Goal: Task Accomplishment & Management: Use online tool/utility

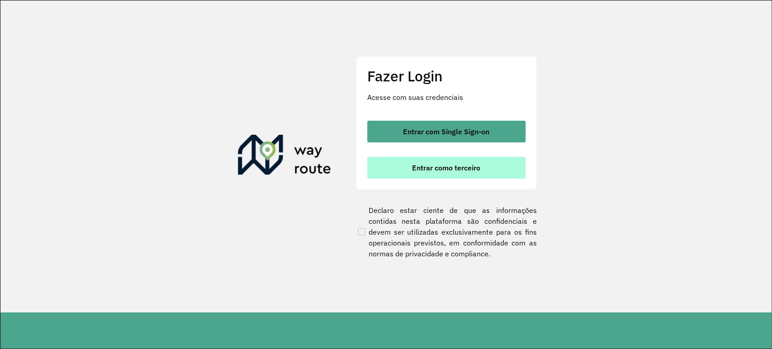
click at [463, 176] on button "Entrar como terceiro" at bounding box center [446, 168] width 158 height 22
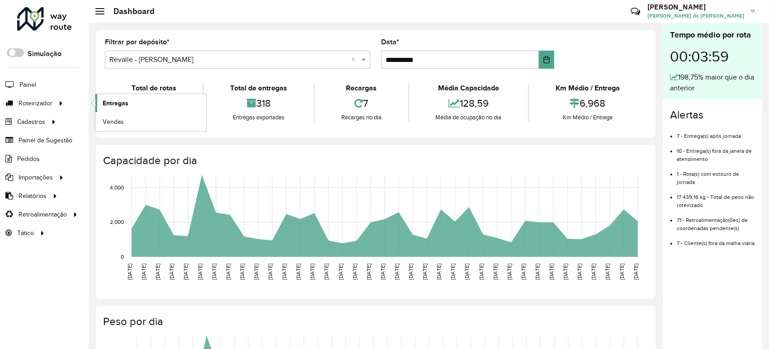
click at [124, 102] on span "Entregas" at bounding box center [116, 103] width 26 height 9
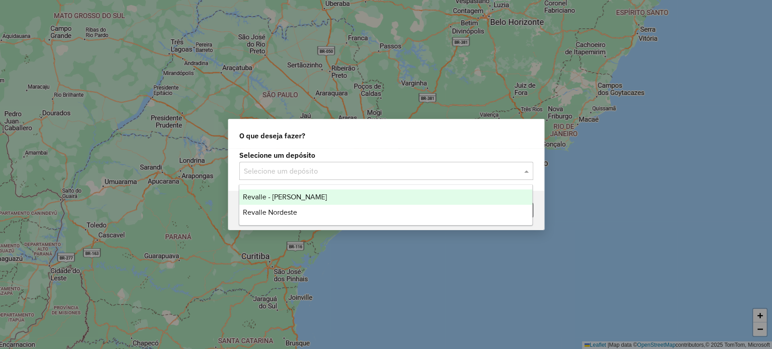
click at [290, 168] on input "text" at bounding box center [377, 171] width 267 height 11
click at [312, 202] on div "Revalle - Paulo Afonso" at bounding box center [385, 196] width 293 height 15
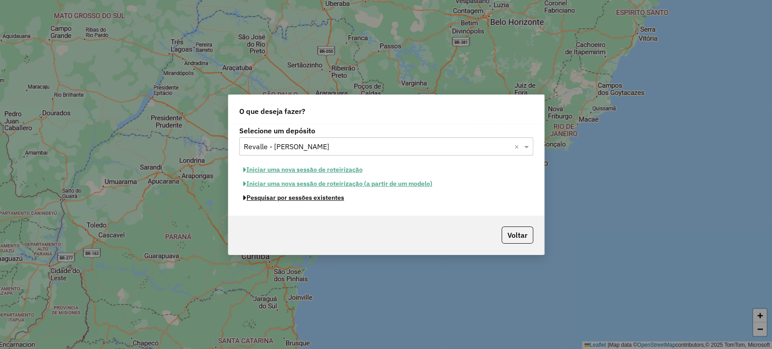
click at [319, 198] on button "Pesquisar por sessões existentes" at bounding box center [293, 198] width 109 height 14
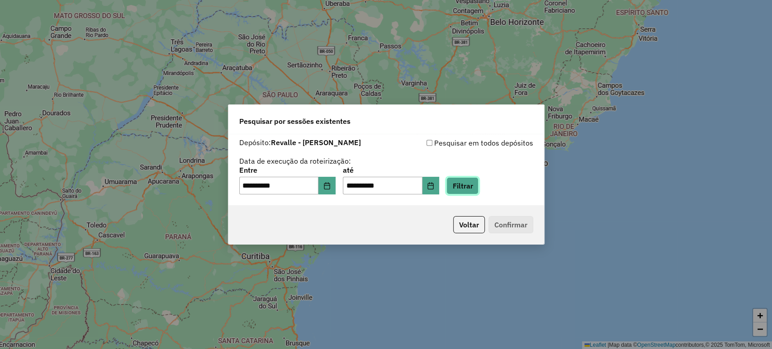
click at [470, 193] on button "Filtrar" at bounding box center [462, 185] width 32 height 17
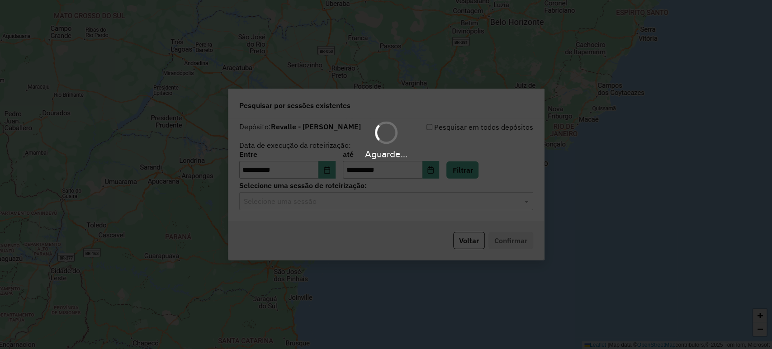
click at [447, 207] on hb-app "**********" at bounding box center [386, 174] width 772 height 349
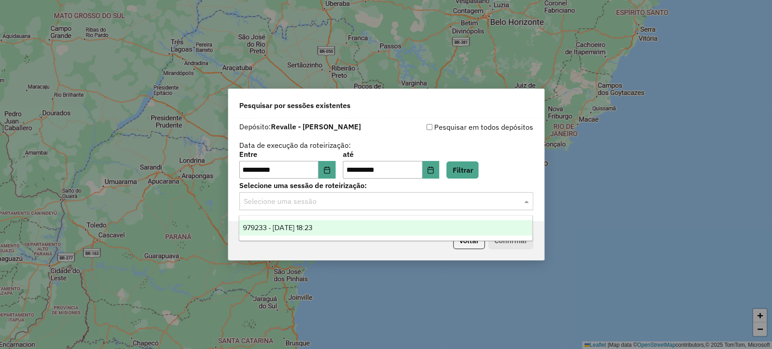
click at [447, 207] on div "Selecione uma sessão" at bounding box center [386, 201] width 294 height 18
click at [423, 222] on div "979233 - 14/08/2025 18:23" at bounding box center [385, 227] width 293 height 15
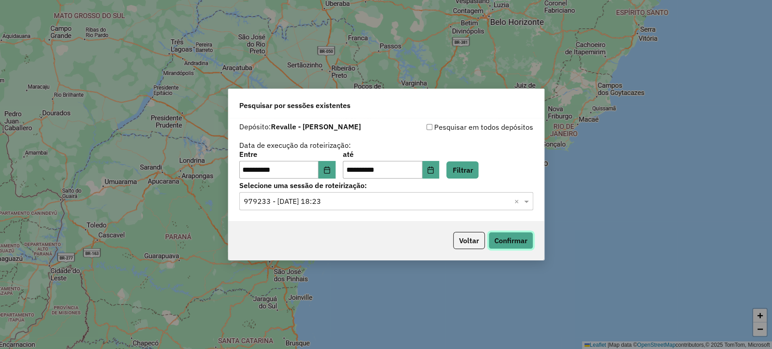
click at [515, 247] on button "Confirmar" at bounding box center [510, 240] width 45 height 17
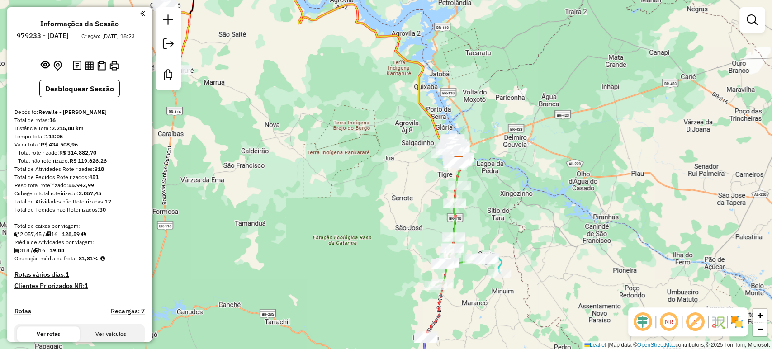
drag, startPoint x: 413, startPoint y: 218, endPoint x: 490, endPoint y: 207, distance: 78.0
click at [490, 207] on div "Janela de atendimento Grade de atendimento Capacidade Transportadoras Veículos …" at bounding box center [386, 174] width 772 height 349
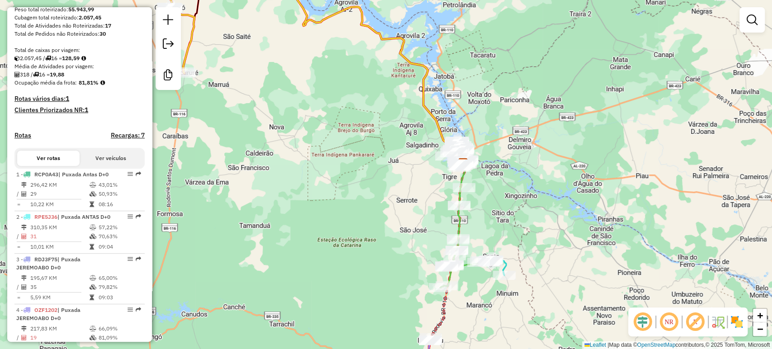
scroll to position [176, 0]
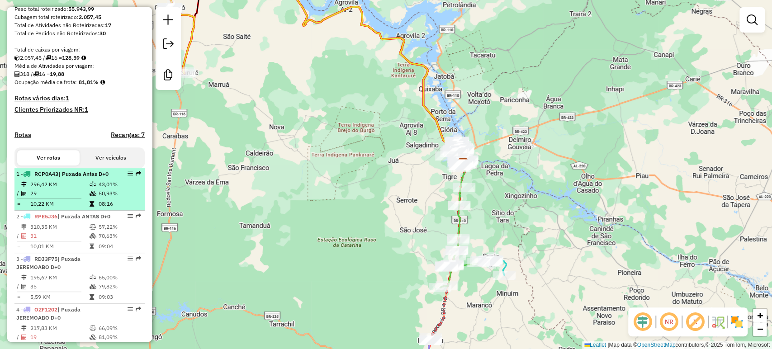
select select "**********"
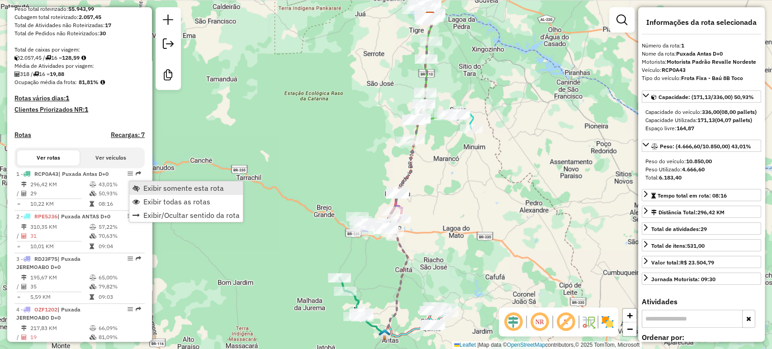
click at [141, 184] on link "Exibir somente esta rota" at bounding box center [185, 188] width 113 height 14
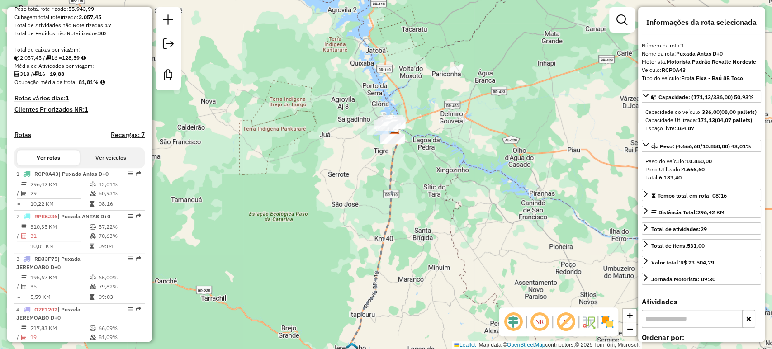
drag, startPoint x: 333, startPoint y: 106, endPoint x: 298, endPoint y: 226, distance: 125.7
click at [298, 226] on div "Janela de atendimento Grade de atendimento Capacidade Transportadoras Veículos …" at bounding box center [386, 174] width 772 height 349
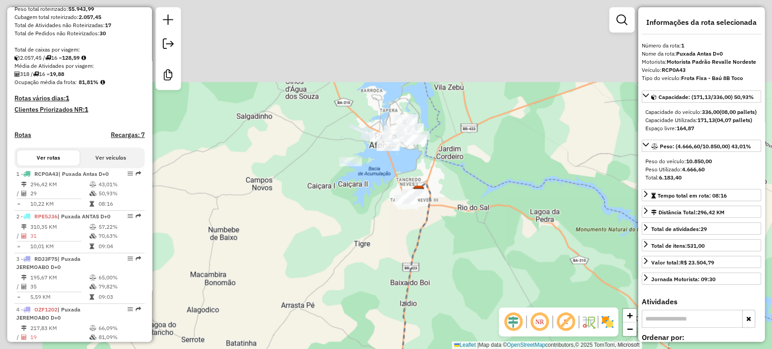
drag, startPoint x: 401, startPoint y: 101, endPoint x: 453, endPoint y: 202, distance: 113.2
click at [453, 202] on div "Janela de atendimento Grade de atendimento Capacidade Transportadoras Veículos …" at bounding box center [386, 174] width 772 height 349
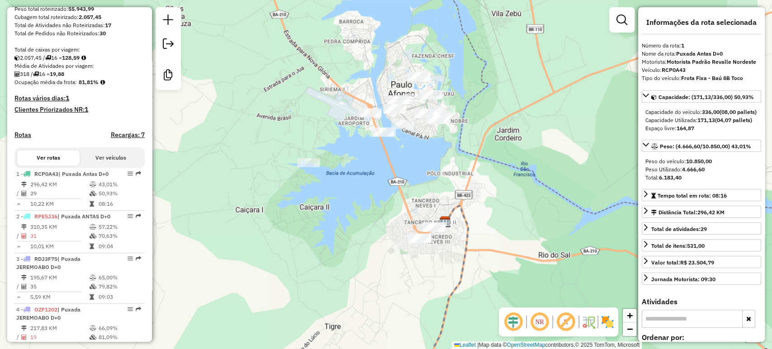
drag, startPoint x: 413, startPoint y: 159, endPoint x: 473, endPoint y: 176, distance: 62.4
click at [473, 176] on div "Janela de atendimento Grade de atendimento Capacidade Transportadoras Veículos …" at bounding box center [386, 174] width 772 height 349
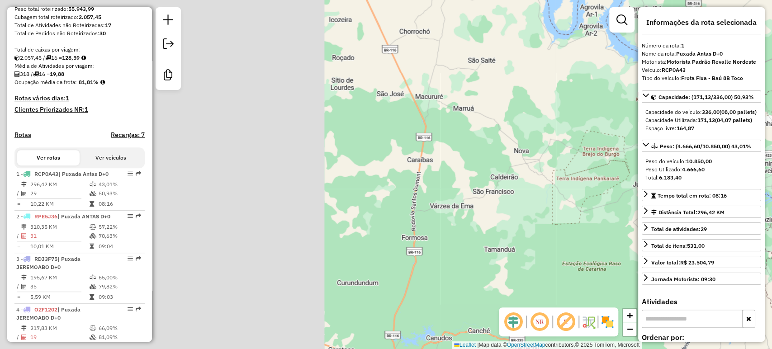
drag, startPoint x: 278, startPoint y: 172, endPoint x: 633, endPoint y: 204, distance: 355.8
click at [633, 204] on div "Janela de atendimento Grade de atendimento Capacidade Transportadoras Veículos …" at bounding box center [386, 174] width 772 height 349
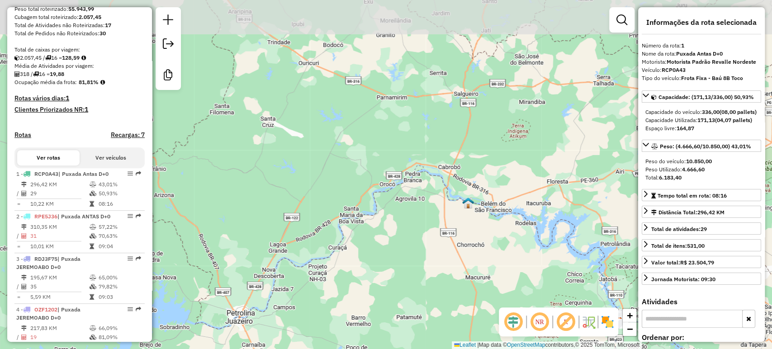
drag, startPoint x: 526, startPoint y: 179, endPoint x: 473, endPoint y: 304, distance: 134.9
click at [473, 304] on div "Janela de atendimento Grade de atendimento Capacidade Transportadoras Veículos …" at bounding box center [386, 174] width 772 height 349
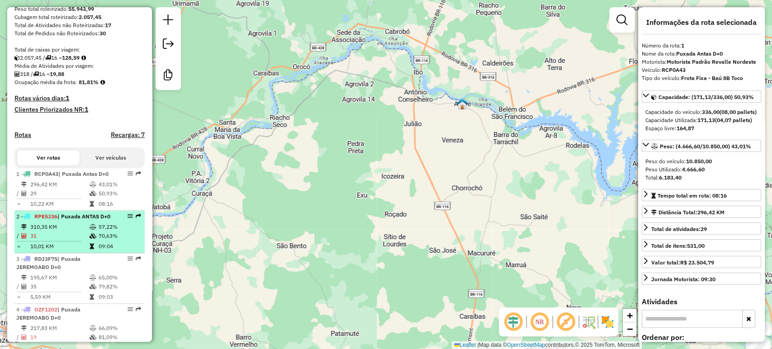
click at [132, 240] on td "70,63%" at bounding box center [119, 235] width 43 height 9
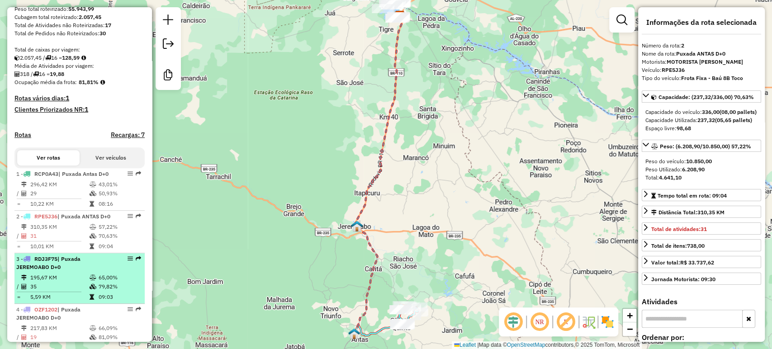
click at [81, 282] on td "195,67 KM" at bounding box center [59, 277] width 59 height 9
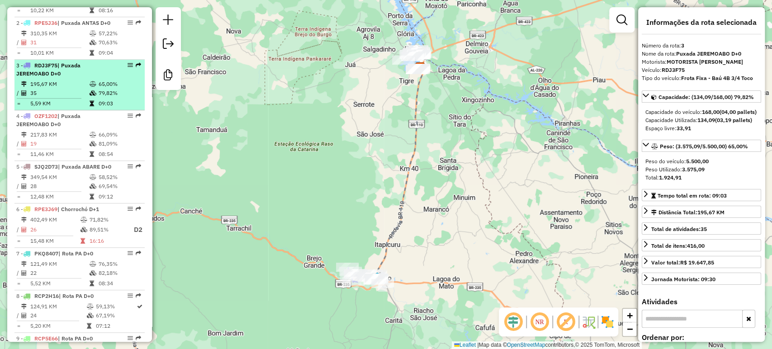
scroll to position [372, 0]
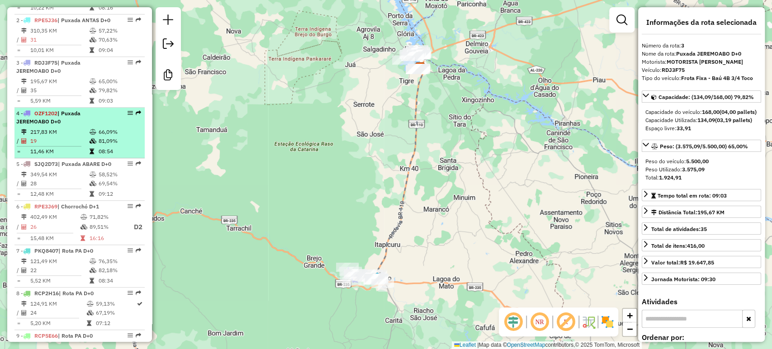
click at [100, 126] on div "4 - OZF1202 | Puxada JEREMOABO D+0" at bounding box center [64, 117] width 96 height 16
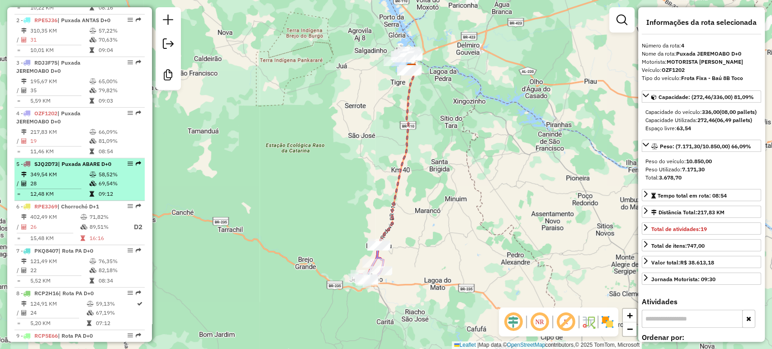
click at [80, 168] on div "5 - SJQ2D73 | Puxada ABARE D+0" at bounding box center [64, 164] width 96 height 8
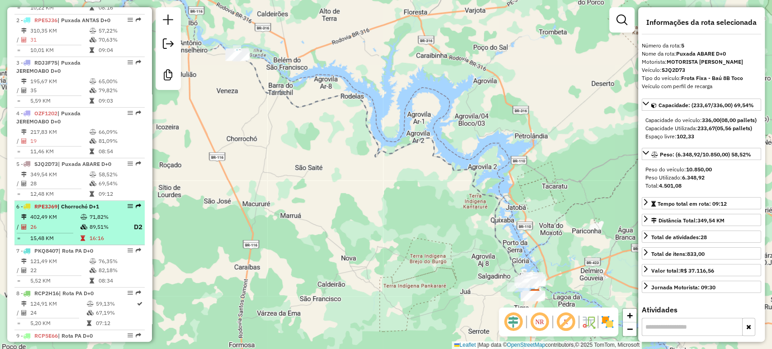
click at [114, 221] on td "71,82%" at bounding box center [107, 216] width 36 height 9
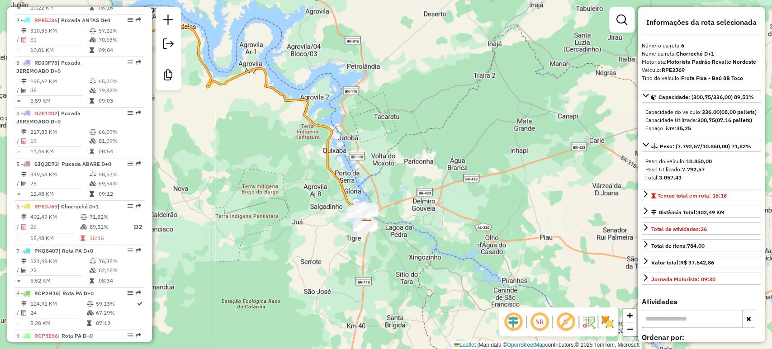
drag, startPoint x: 425, startPoint y: 208, endPoint x: 259, endPoint y: 157, distance: 174.1
click at [259, 157] on div "Janela de atendimento Grade de atendimento Capacidade Transportadoras Veículos …" at bounding box center [386, 174] width 772 height 349
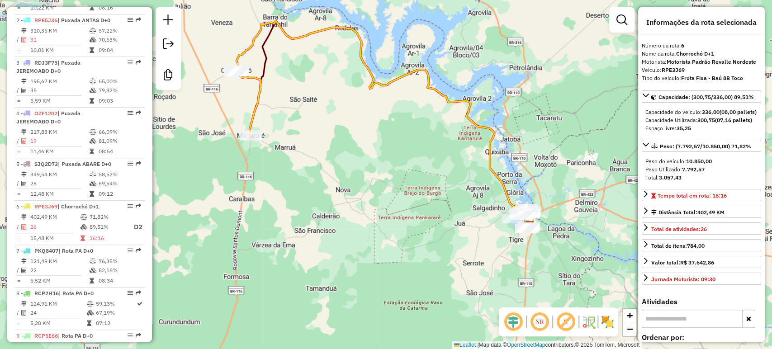
drag, startPoint x: 222, startPoint y: 206, endPoint x: 385, endPoint y: 207, distance: 162.3
click at [385, 207] on div "Janela de atendimento Grade de atendimento Capacidade Transportadoras Veículos …" at bounding box center [386, 174] width 772 height 349
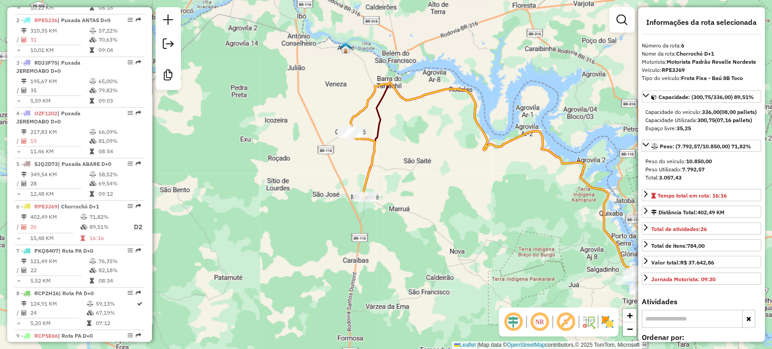
drag, startPoint x: 287, startPoint y: 183, endPoint x: 401, endPoint y: 244, distance: 129.4
click at [401, 244] on div "Janela de atendimento Grade de atendimento Capacidade Transportadoras Veículos …" at bounding box center [386, 174] width 772 height 349
